Goal: Information Seeking & Learning: Check status

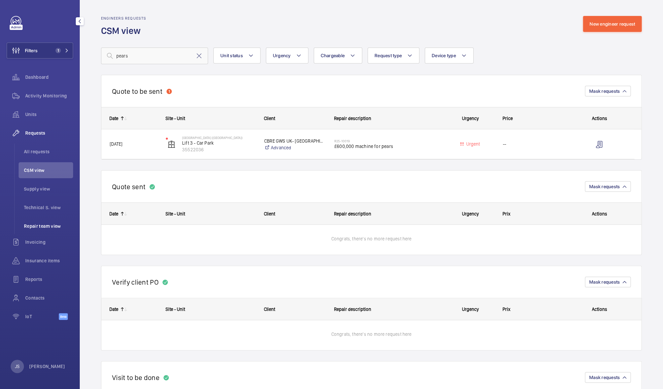
click at [39, 225] on span "Repair team view" at bounding box center [48, 226] width 49 height 7
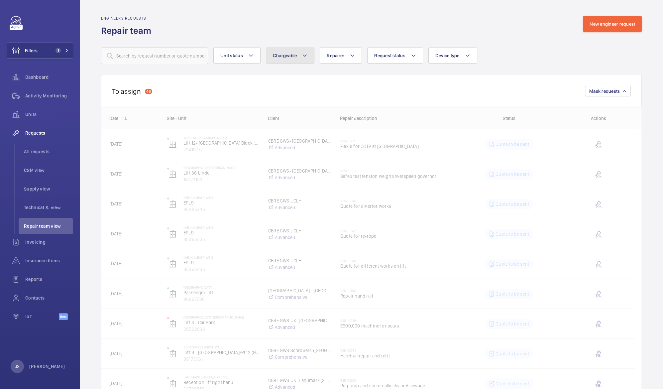
click at [285, 54] on span "Chargeable" at bounding box center [285, 55] width 24 height 5
click at [294, 77] on mat-radio-button "Chargeable" at bounding box center [329, 75] width 120 height 13
radio input "true"
click at [393, 59] on button "Request status" at bounding box center [403, 55] width 56 height 16
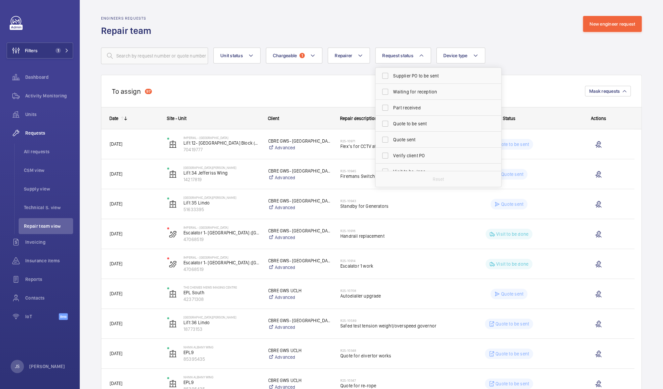
scroll to position [82, 0]
click at [414, 120] on span "Quote sent" at bounding box center [438, 121] width 91 height 7
click at [392, 120] on input "Quote sent" at bounding box center [384, 121] width 13 height 13
checkbox input "true"
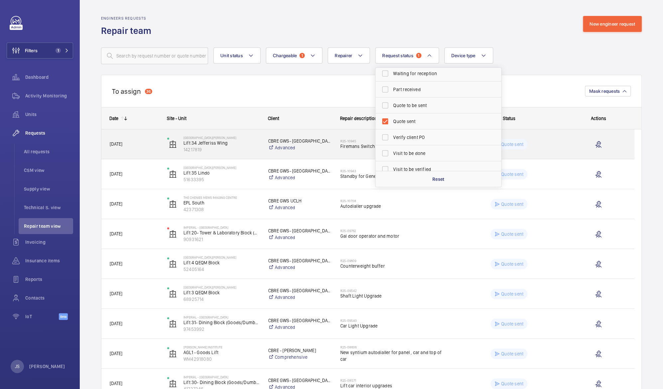
click at [259, 154] on div "[GEOGRAPHIC_DATA][PERSON_NAME] Lift 34 Jefferiss Wing 14217819" at bounding box center [209, 144] width 100 height 27
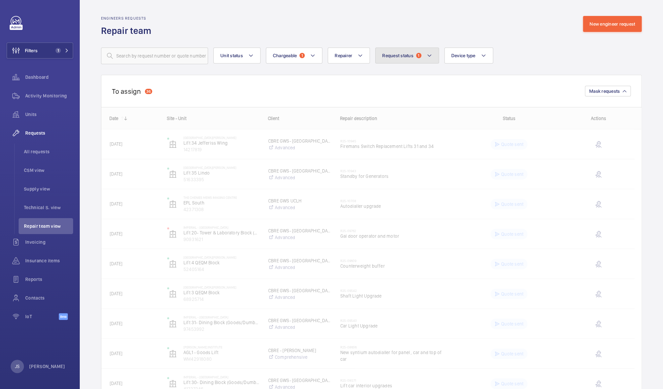
click at [428, 61] on button "Request status 1" at bounding box center [407, 55] width 64 height 16
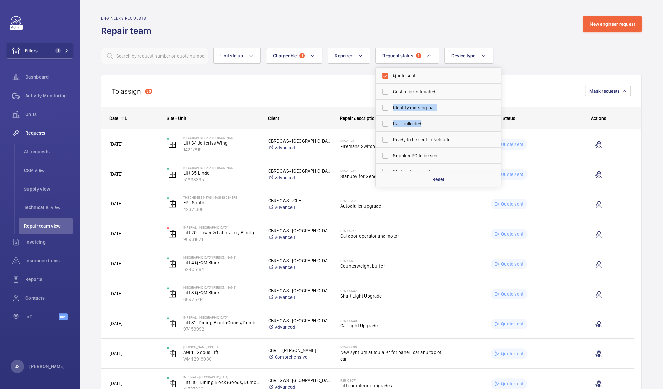
drag, startPoint x: 498, startPoint y: 89, endPoint x: 498, endPoint y: 116, distance: 26.9
click at [498, 116] on ul "Quote sent Cost to be estimated Identify missing part Part collected Ready to b…" at bounding box center [438, 163] width 126 height 191
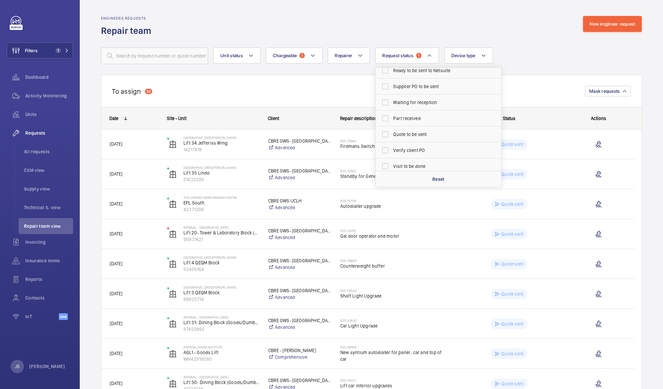
scroll to position [69, 0]
click at [427, 132] on span "Quote to be sent" at bounding box center [438, 134] width 91 height 7
click at [392, 132] on input "Quote to be sent" at bounding box center [384, 133] width 13 height 13
checkbox input "true"
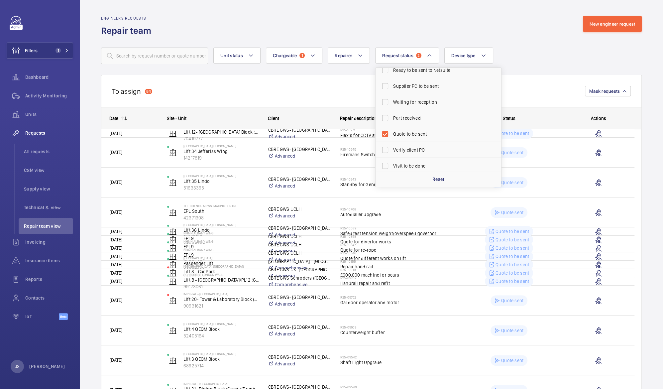
drag, startPoint x: 501, startPoint y: 130, endPoint x: 501, endPoint y: 87, distance: 42.8
click at [501, 87] on div "To assign 84 Mask requests Date Site - Unit Client" at bounding box center [371, 276] width 540 height 402
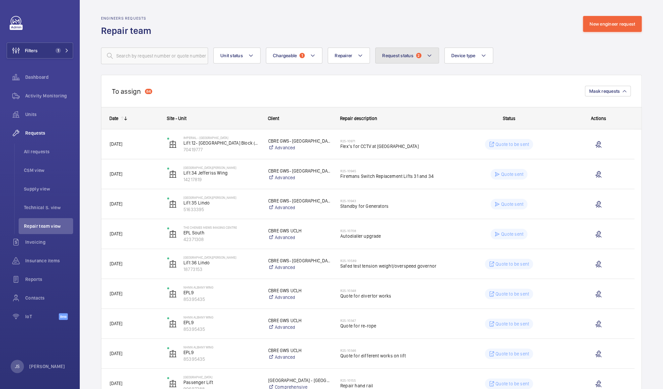
click at [433, 55] on button "Request status 2" at bounding box center [407, 55] width 64 height 16
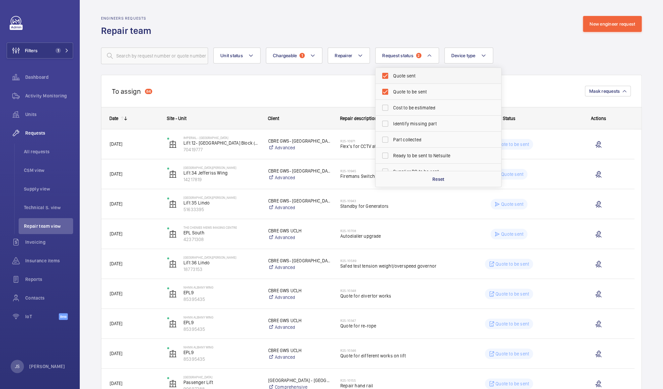
click at [406, 76] on span "Quote sent" at bounding box center [438, 75] width 91 height 7
click at [392, 76] on input "Quote sent" at bounding box center [384, 75] width 13 height 13
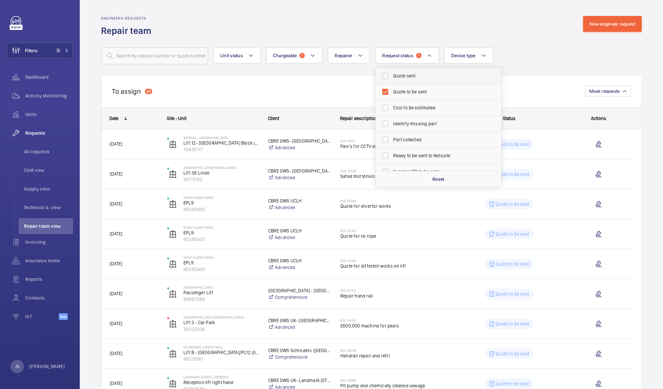
click at [390, 78] on label "Quote sent" at bounding box center [433, 76] width 116 height 16
click at [390, 78] on input "Quote sent" at bounding box center [384, 75] width 13 height 13
checkbox input "true"
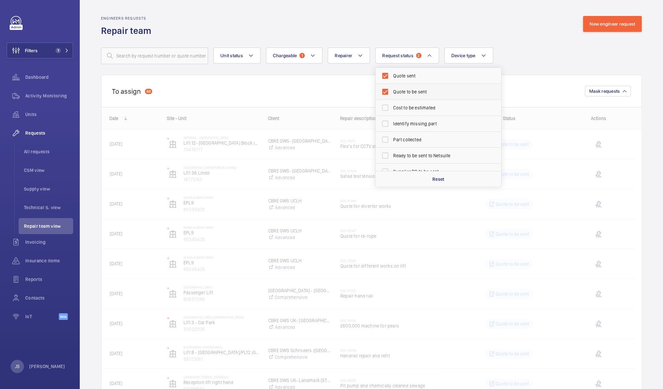
click at [385, 90] on label "Quote to be sent" at bounding box center [433, 92] width 116 height 16
click at [385, 90] on input "Quote to be sent" at bounding box center [384, 91] width 13 height 13
checkbox input "false"
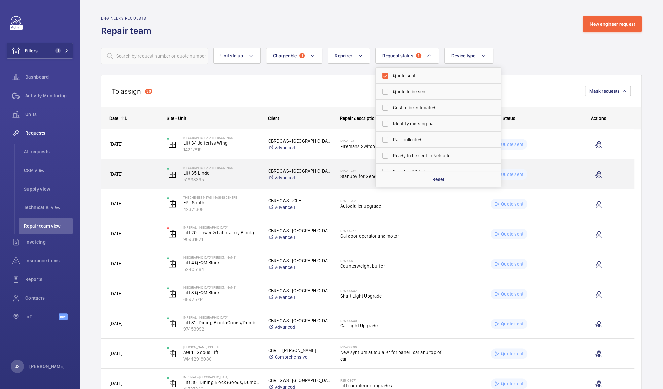
click at [250, 188] on div "[GEOGRAPHIC_DATA][PERSON_NAME] Lift 35 Lindo 51633395" at bounding box center [209, 174] width 101 height 30
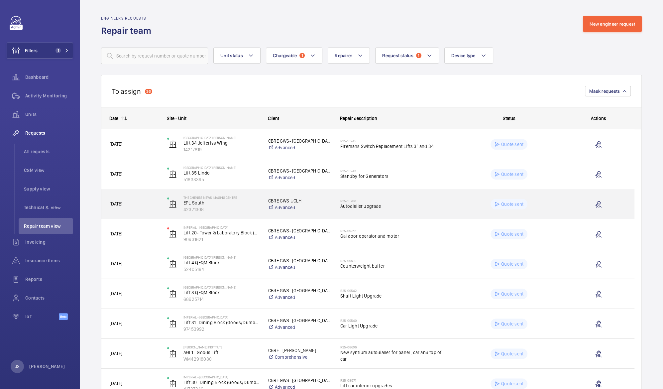
click at [118, 207] on span "[DATE]" at bounding box center [134, 204] width 49 height 8
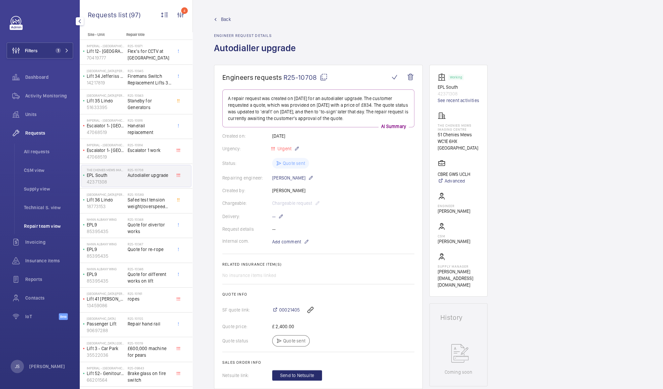
click at [37, 224] on span "Repair team view" at bounding box center [48, 226] width 49 height 7
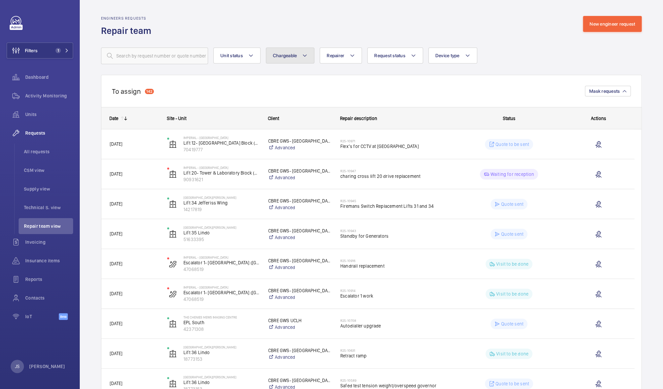
click at [303, 55] on mat-icon at bounding box center [304, 55] width 5 height 8
click at [296, 75] on mat-radio-button "Chargeable" at bounding box center [329, 75] width 120 height 13
radio input "true"
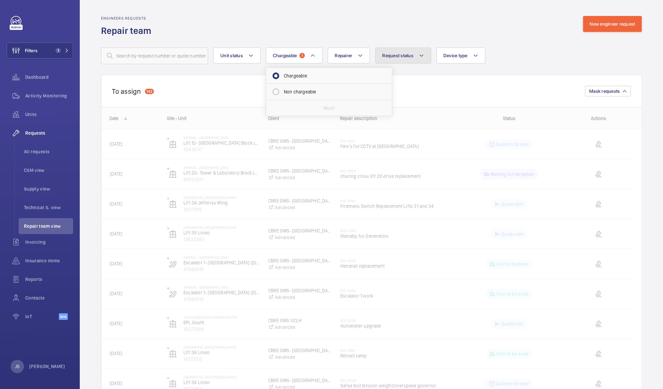
click at [401, 58] on button "Request status" at bounding box center [403, 55] width 56 height 16
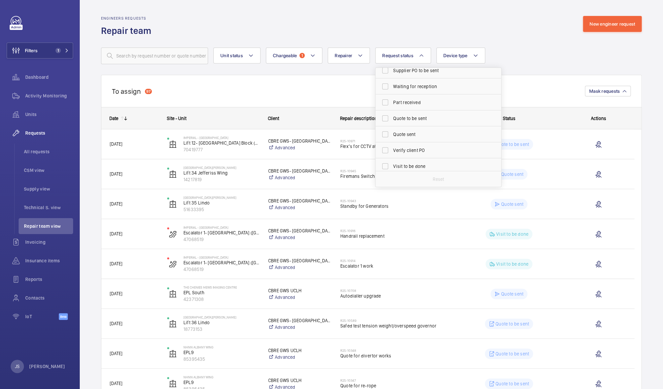
scroll to position [88, 0]
click at [403, 101] on span "Quote to be sent" at bounding box center [438, 99] width 91 height 7
click at [392, 101] on input "Quote to be sent" at bounding box center [384, 99] width 13 height 13
checkbox input "true"
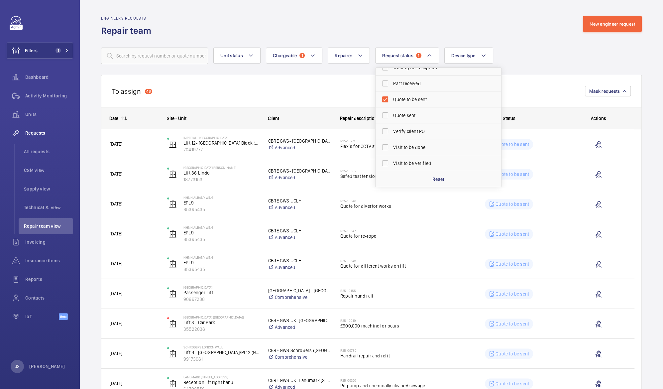
click at [234, 98] on div "To assign 48 Mask requests" at bounding box center [371, 91] width 540 height 32
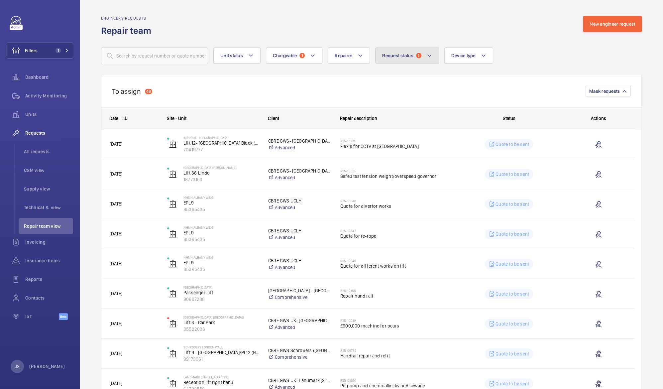
click at [390, 55] on span "Request status" at bounding box center [397, 55] width 31 height 5
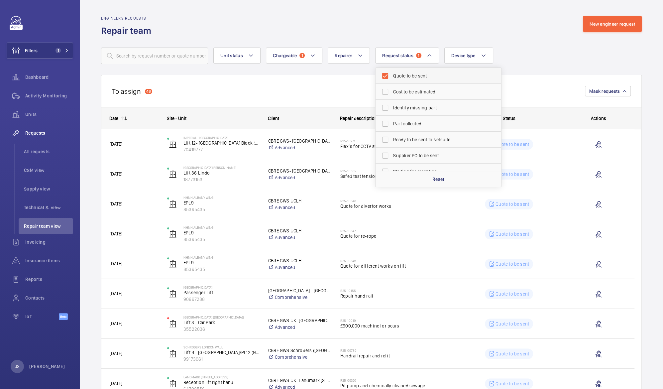
click at [386, 73] on label "Quote to be sent" at bounding box center [433, 76] width 116 height 16
click at [386, 73] on input "Quote to be sent" at bounding box center [384, 75] width 13 height 13
checkbox input "false"
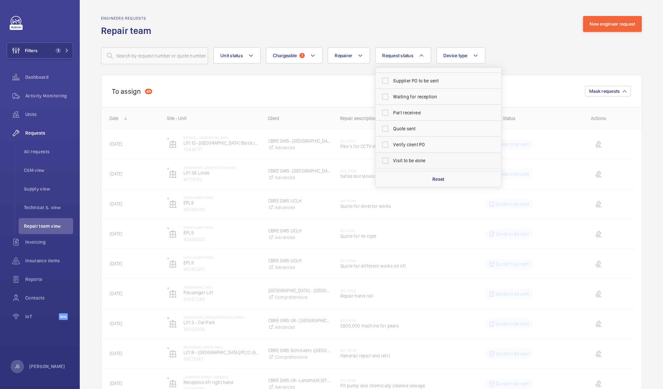
scroll to position [76, 0]
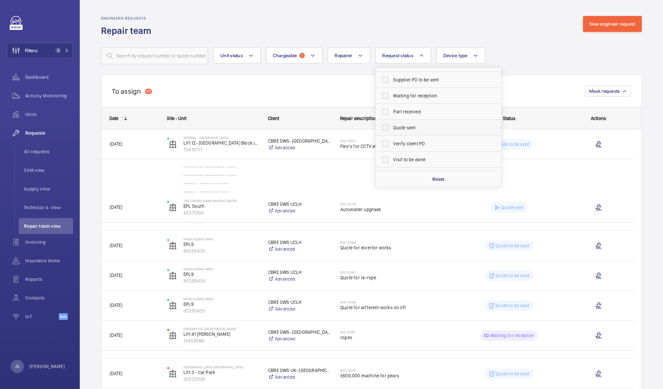
click at [403, 127] on span "Quote sent" at bounding box center [438, 127] width 91 height 7
click at [392, 127] on input "Quote sent" at bounding box center [384, 127] width 13 height 13
checkbox input "true"
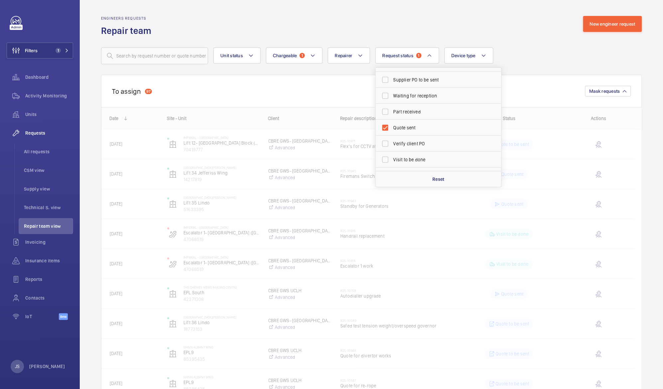
click at [276, 91] on div "To assign 97 Mask requests" at bounding box center [371, 91] width 540 height 32
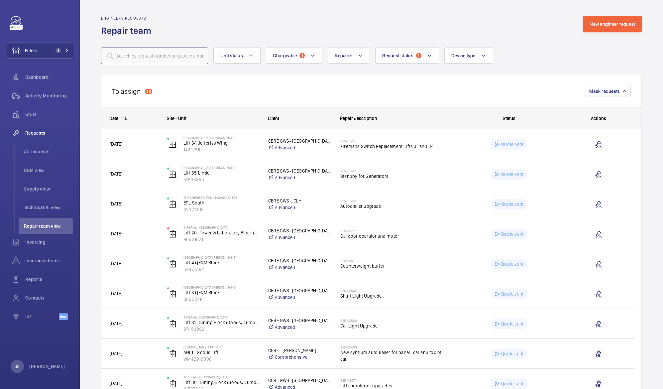
click at [184, 54] on input "text" at bounding box center [154, 55] width 107 height 17
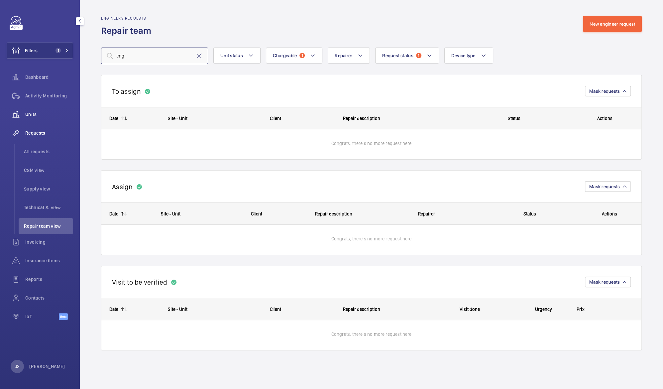
type input "tmg"
click at [35, 117] on span "Units" at bounding box center [49, 114] width 48 height 7
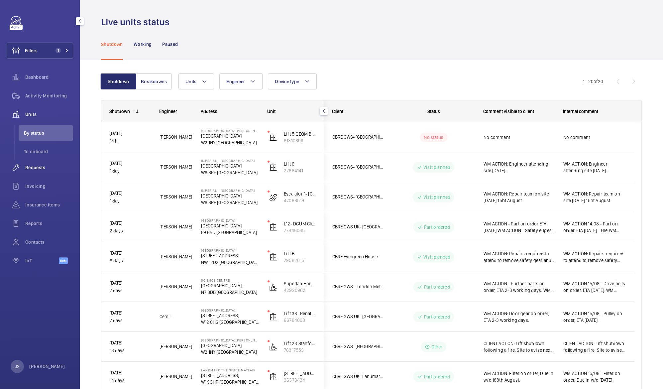
click at [39, 168] on span "Requests" at bounding box center [49, 167] width 48 height 7
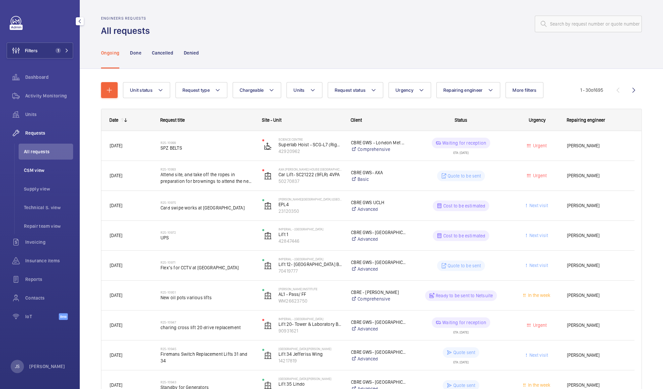
click at [35, 169] on span "CSM view" at bounding box center [48, 170] width 49 height 7
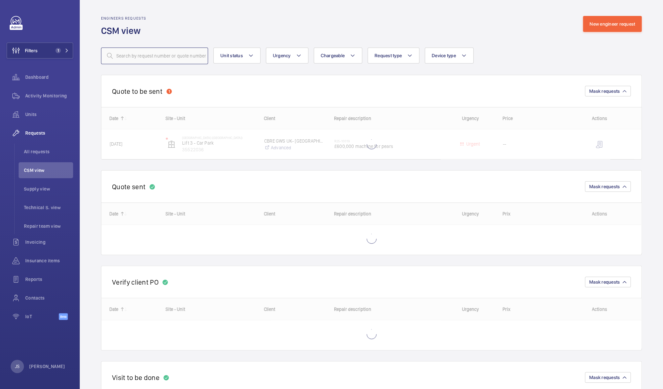
click at [140, 58] on input "text" at bounding box center [154, 55] width 107 height 17
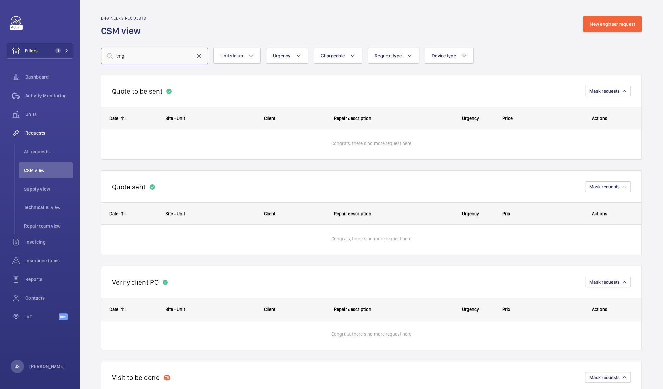
type input "tmg"
click at [198, 54] on mat-icon at bounding box center [199, 56] width 8 height 8
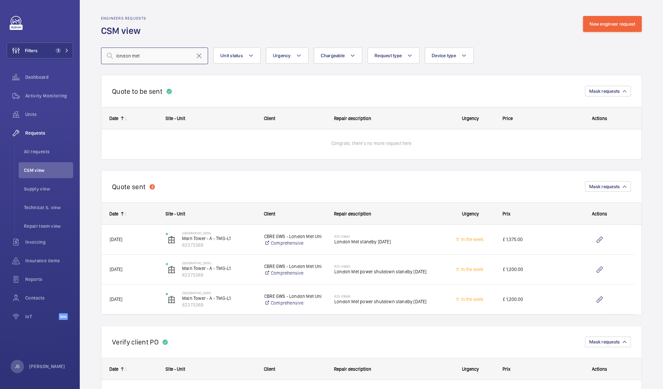
drag, startPoint x: 141, startPoint y: 57, endPoint x: 110, endPoint y: 56, distance: 30.6
click at [110, 56] on div "london met" at bounding box center [154, 55] width 107 height 17
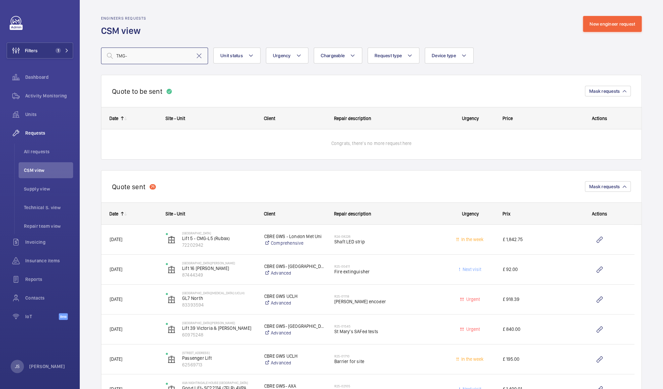
type input "TMG"
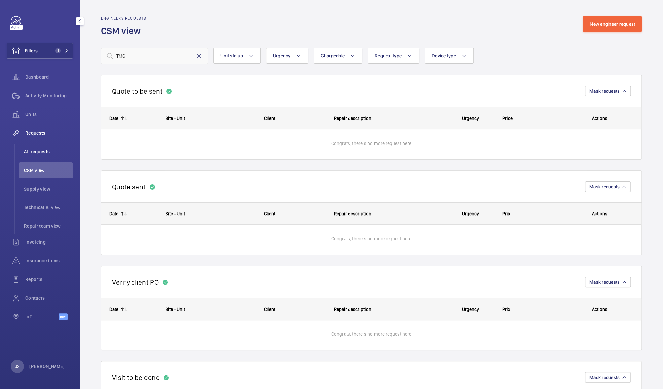
click at [31, 149] on span "All requests" at bounding box center [48, 151] width 49 height 7
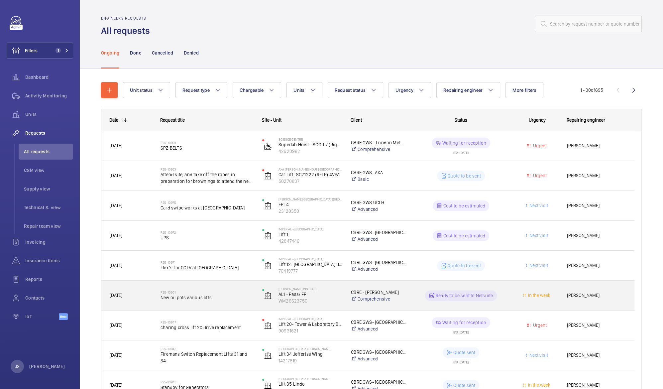
click at [187, 300] on span "New oil pots various lifts" at bounding box center [206, 297] width 93 height 7
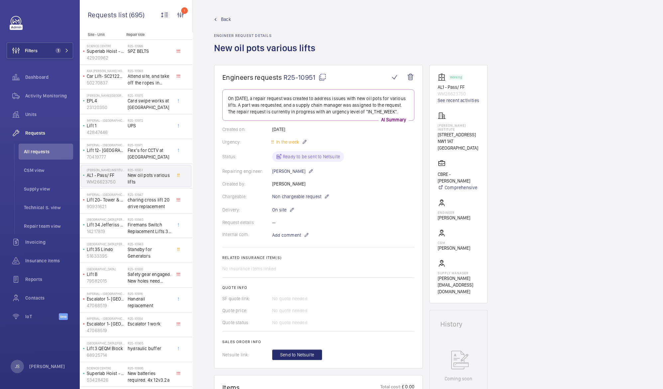
click at [157, 35] on p "Repair title" at bounding box center [148, 34] width 44 height 5
click at [220, 20] on link "Back" at bounding box center [266, 19] width 105 height 7
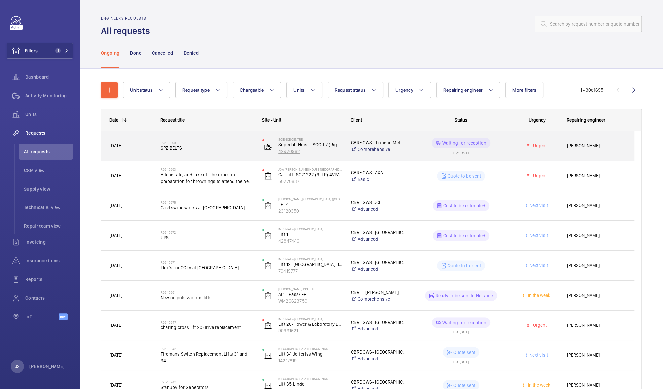
click at [322, 143] on p "Superlab Hoist - SCG-L7 (Right)" at bounding box center [310, 144] width 64 height 7
click at [165, 148] on span "SPZ BELTS" at bounding box center [206, 147] width 93 height 7
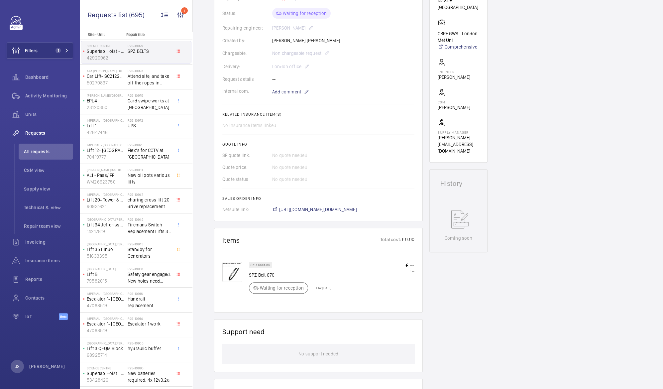
scroll to position [150, 0]
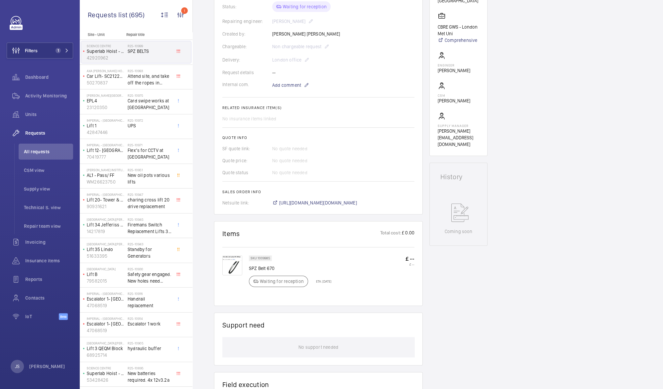
click at [236, 270] on img at bounding box center [232, 265] width 20 height 20
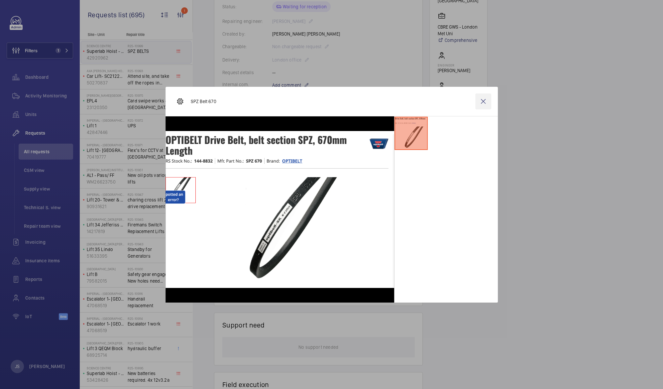
click at [482, 101] on wm-front-icon-button at bounding box center [483, 101] width 16 height 16
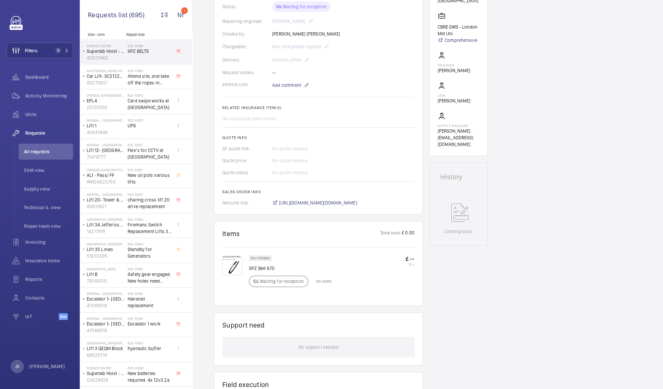
click at [216, 4] on wm-front-card "Engineers requests R25-10999 A repair request was created on [DATE] for SPZ BEL…" at bounding box center [318, 64] width 209 height 299
click at [224, 4] on div "Status: Waiting for reception" at bounding box center [318, 6] width 192 height 11
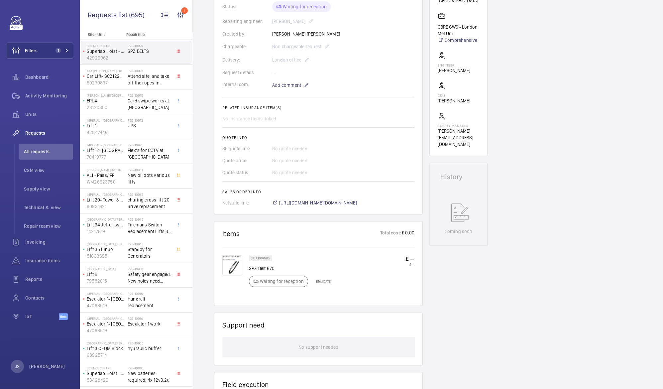
click at [215, 6] on wm-front-card "Engineers requests R25-10999 A repair request was created on [DATE] for SPZ BEL…" at bounding box center [318, 64] width 209 height 299
click at [560, 156] on div "Engineers requests R25-10999 A repair request was created on [DATE] for SPZ BEL…" at bounding box center [428, 231] width 470 height 633
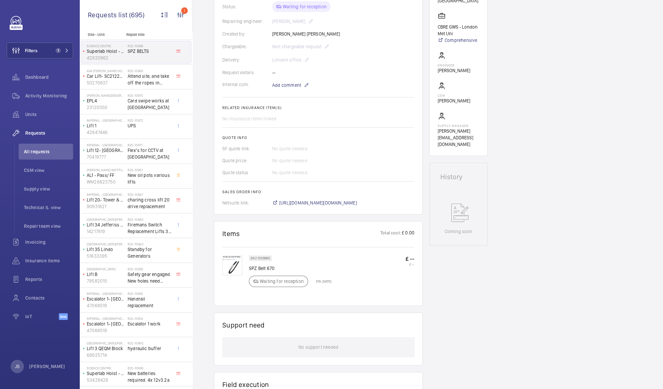
click at [140, 30] on div "Requests list (695) 1 Unit status Request type Chargeable Units Request status …" at bounding box center [136, 16] width 113 height 32
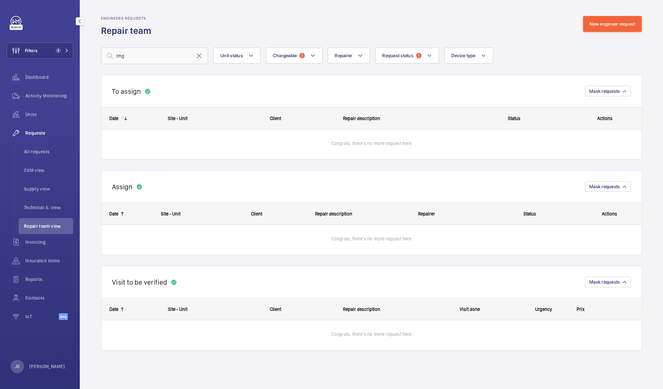
click at [43, 132] on span "Requests" at bounding box center [49, 133] width 48 height 7
drag, startPoint x: 43, startPoint y: 132, endPoint x: 28, endPoint y: 150, distance: 23.1
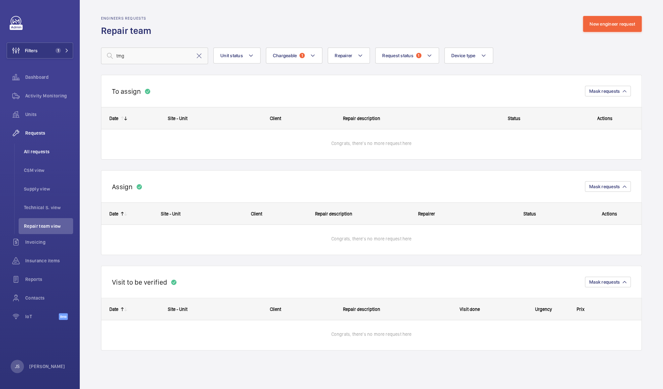
click at [28, 150] on span "All requests" at bounding box center [48, 151] width 49 height 7
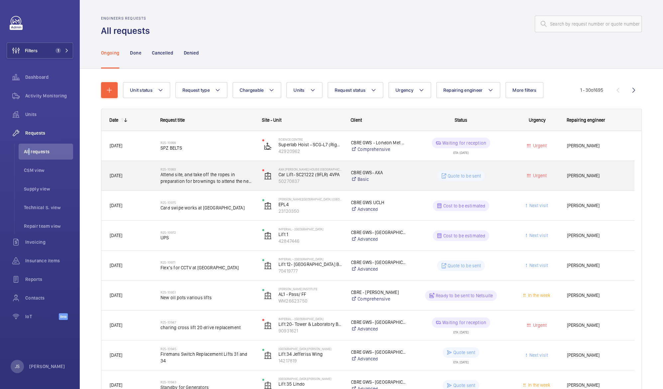
click at [183, 183] on span "Attend site, and take off the ropes in preparation for brownings to attend the …" at bounding box center [206, 177] width 93 height 13
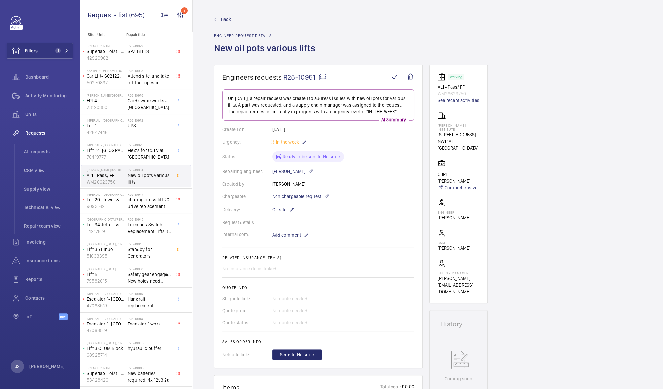
click at [224, 19] on span "Back" at bounding box center [226, 19] width 10 height 7
click at [225, 20] on span "Back" at bounding box center [226, 19] width 10 height 7
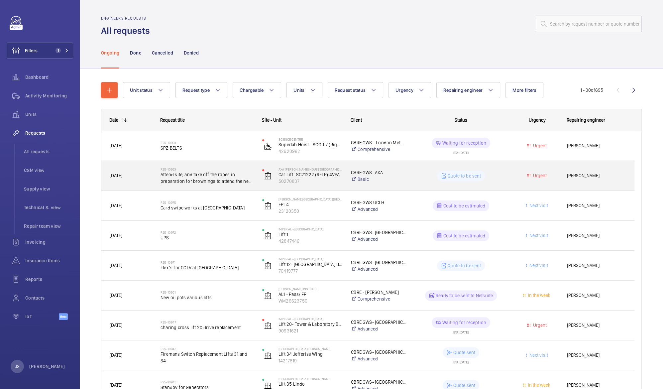
click at [206, 179] on span "Attend site, and take off the ropes in preparation for brownings to attend the …" at bounding box center [206, 177] width 93 height 13
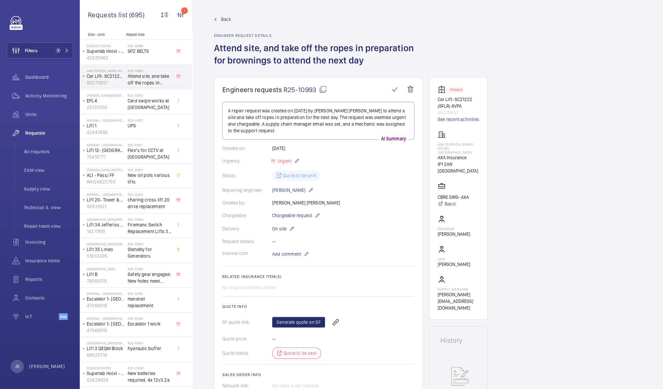
click at [223, 19] on span "Back" at bounding box center [226, 19] width 10 height 7
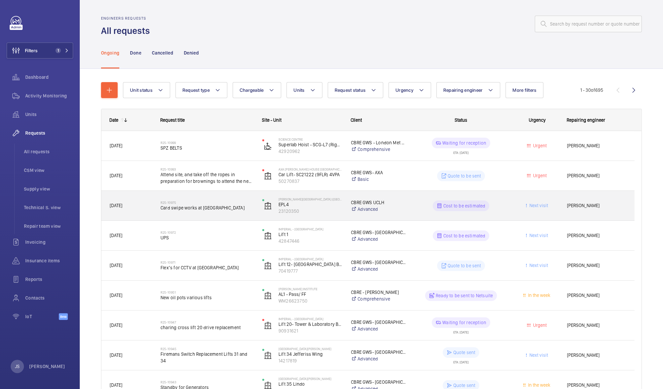
click at [188, 207] on span "Card swipe works at [GEOGRAPHIC_DATA]" at bounding box center [206, 207] width 93 height 7
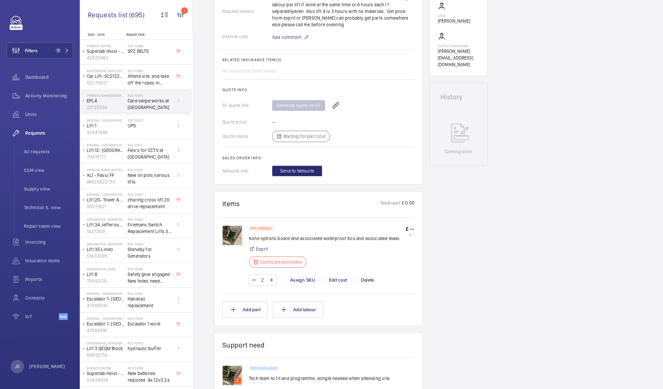
scroll to position [232, 0]
click at [230, 240] on img at bounding box center [232, 234] width 20 height 20
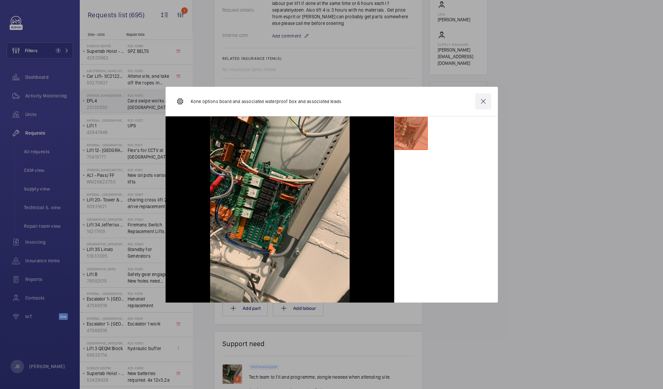
click at [482, 102] on wm-front-icon-button at bounding box center [483, 101] width 16 height 16
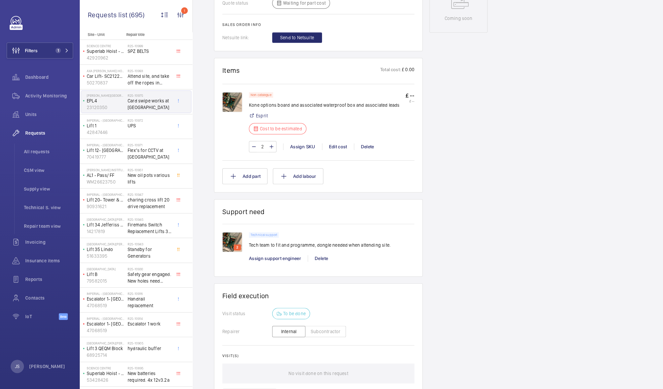
click at [263, 244] on p "Tech team to fit and programme, dongle needed when attending site." at bounding box center [319, 244] width 141 height 7
click at [236, 241] on img at bounding box center [232, 242] width 20 height 20
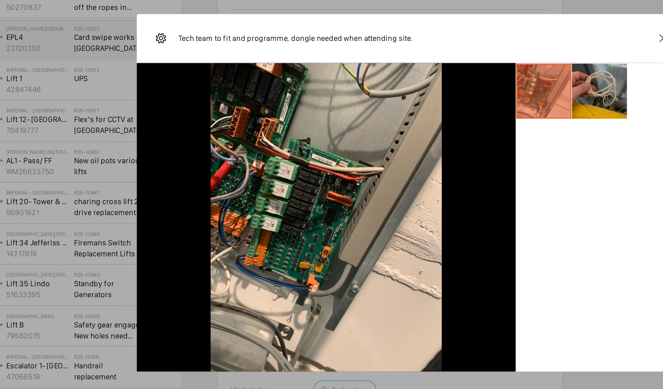
click at [448, 130] on li at bounding box center [444, 133] width 33 height 33
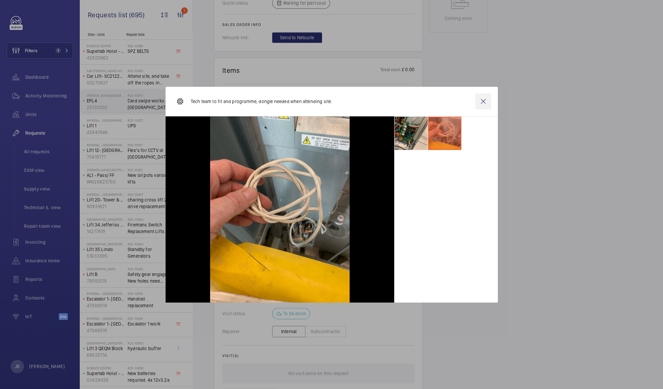
click at [482, 106] on wm-front-icon-button at bounding box center [483, 101] width 16 height 16
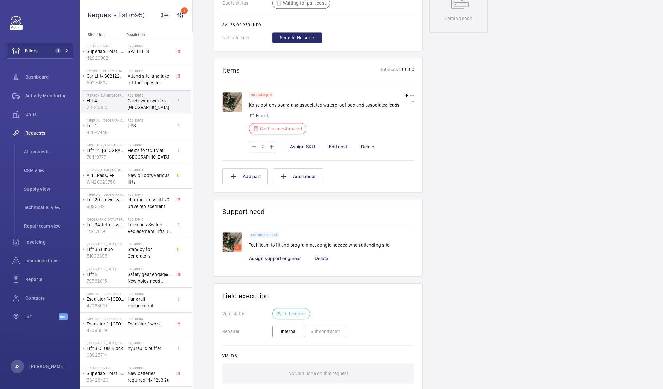
scroll to position [0, 0]
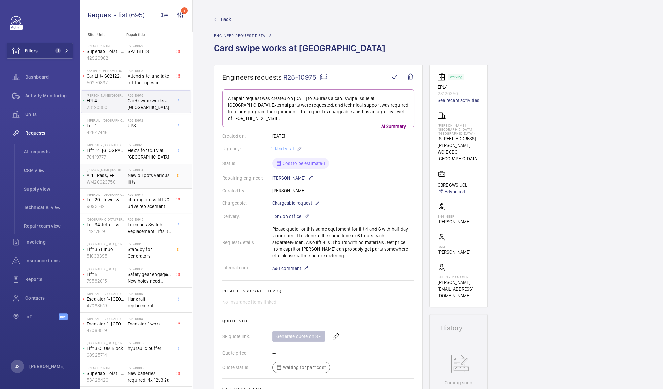
click at [105, 131] on p "42847446" at bounding box center [106, 132] width 38 height 7
click at [135, 130] on div "R25-10972 UPS" at bounding box center [150, 127] width 44 height 19
click at [107, 133] on p "42847446" at bounding box center [106, 132] width 38 height 7
click at [140, 127] on span "UPS" at bounding box center [150, 125] width 44 height 7
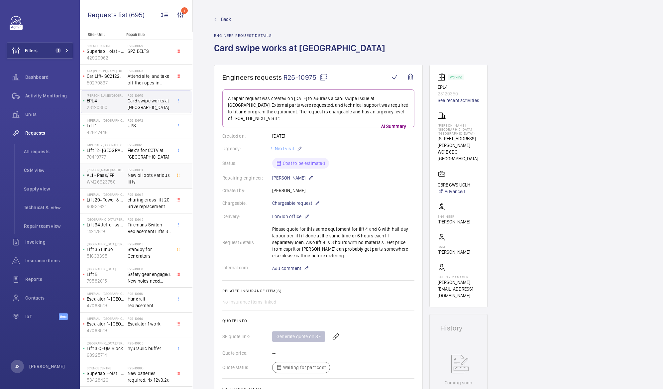
click at [140, 127] on span "UPS" at bounding box center [150, 125] width 44 height 7
click at [106, 129] on p "42847446" at bounding box center [106, 132] width 38 height 7
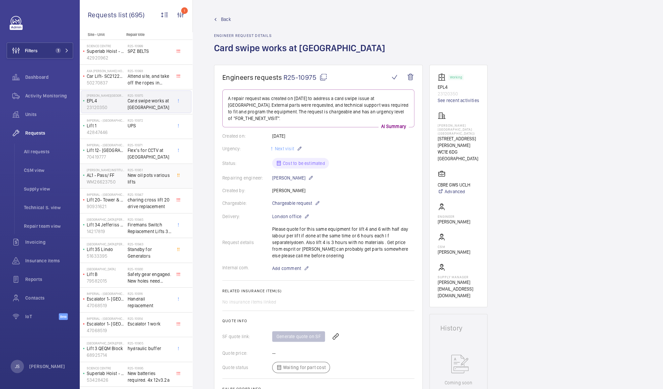
click at [106, 129] on p "42847446" at bounding box center [106, 132] width 38 height 7
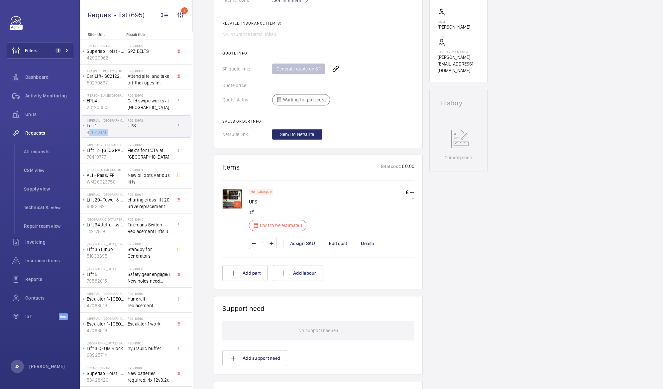
scroll to position [234, 0]
click at [228, 202] on img at bounding box center [232, 198] width 20 height 20
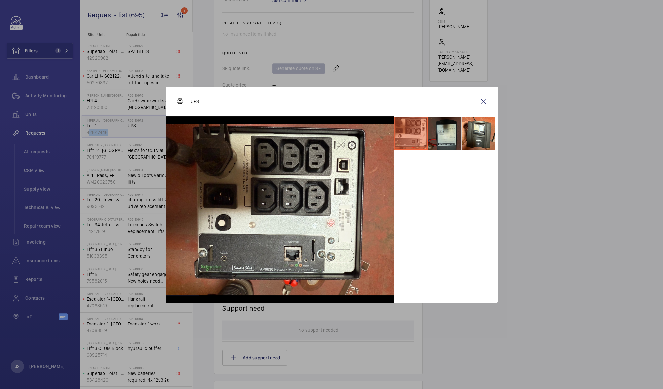
click at [436, 144] on li at bounding box center [444, 133] width 33 height 33
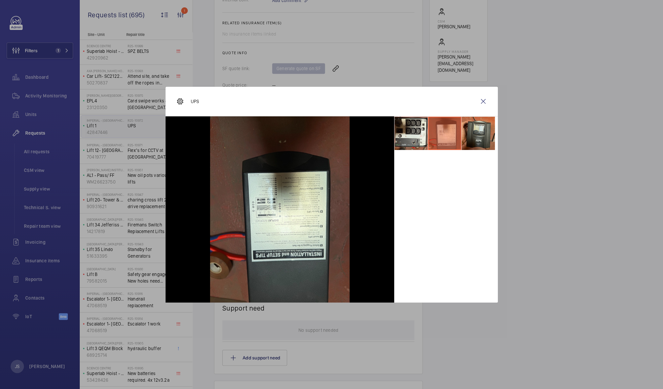
click at [469, 137] on li at bounding box center [477, 133] width 33 height 33
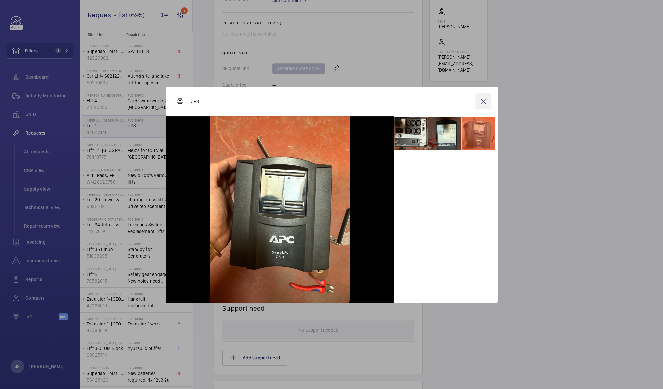
click at [481, 103] on wm-front-icon-button at bounding box center [483, 101] width 16 height 16
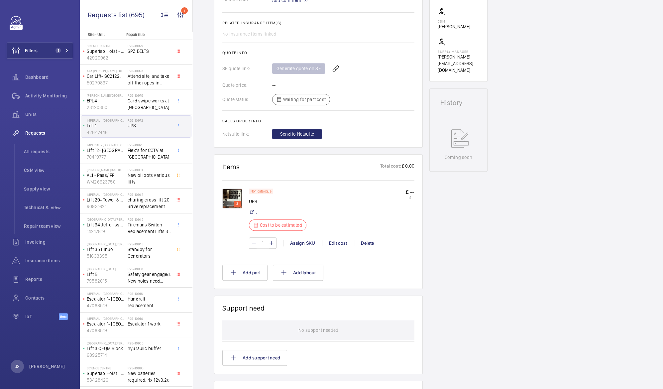
click at [96, 109] on p "23120350" at bounding box center [106, 107] width 38 height 7
click at [226, 19] on wm-front-async-data-loader "Back Engineer request details UPS Engineers requests R25-10972 A repair request…" at bounding box center [428, 194] width 470 height 389
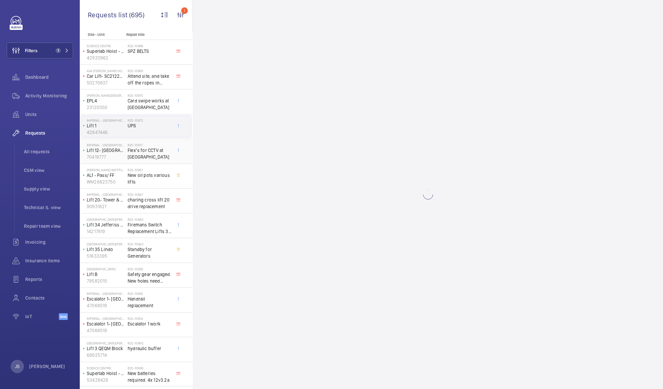
click at [102, 153] on p "70419777" at bounding box center [106, 156] width 38 height 7
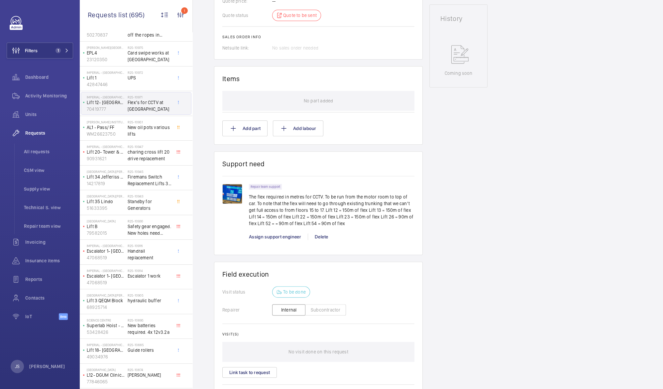
scroll to position [337, 0]
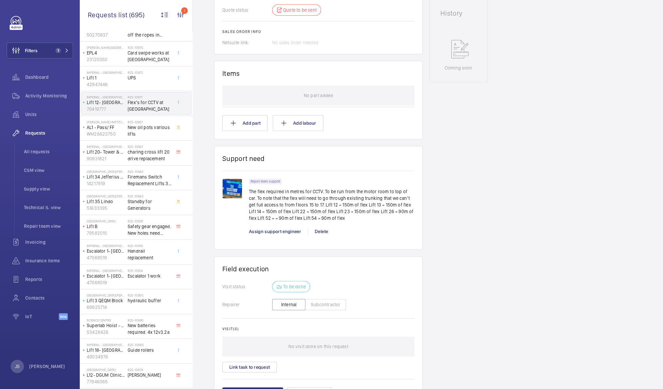
click at [230, 188] on img at bounding box center [232, 188] width 20 height 20
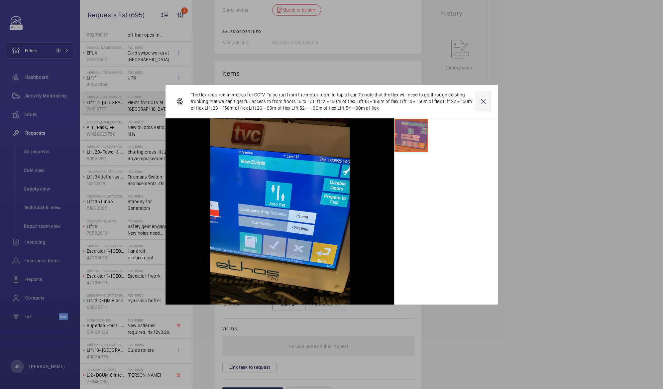
click at [486, 100] on wm-front-icon-button at bounding box center [483, 101] width 16 height 20
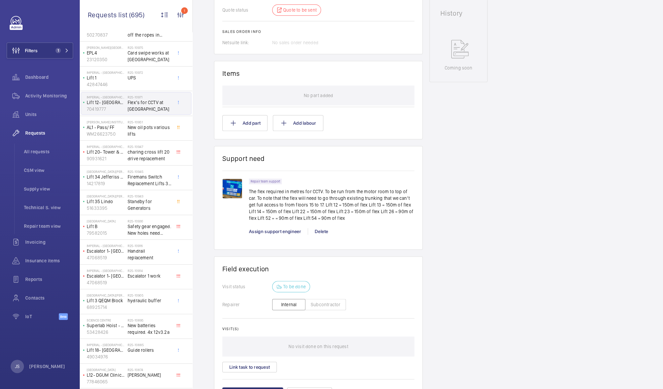
click at [134, 133] on span "New oil pots various lifts" at bounding box center [150, 130] width 44 height 13
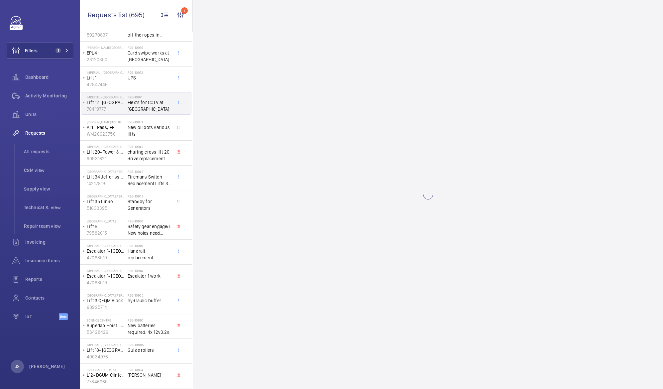
click at [218, 19] on wm-front-async-data-loader at bounding box center [428, 194] width 470 height 389
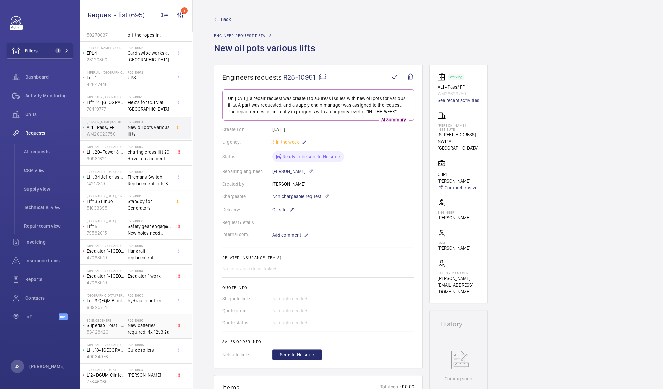
click at [120, 331] on p "53428426" at bounding box center [106, 331] width 38 height 7
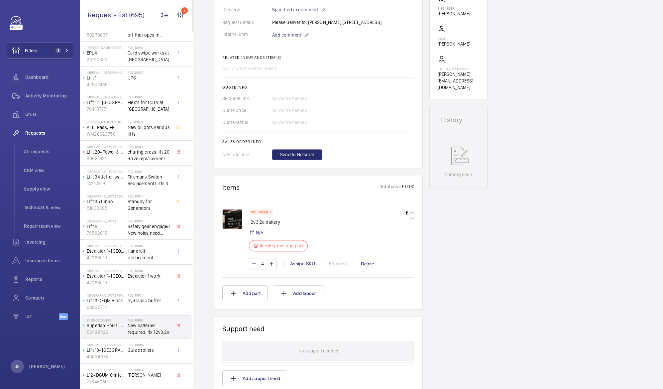
scroll to position [206, 0]
click at [228, 225] on img at bounding box center [232, 219] width 20 height 20
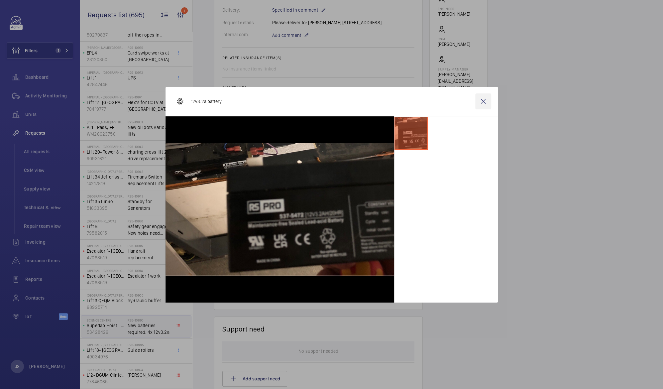
click at [481, 101] on wm-front-icon-button at bounding box center [483, 101] width 16 height 16
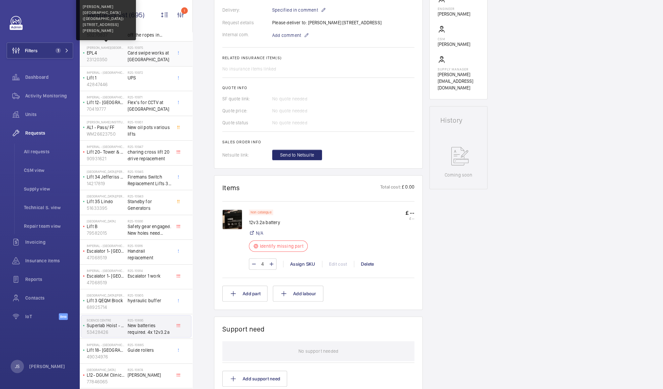
scroll to position [0, 0]
